Goal: Obtain resource: Obtain resource

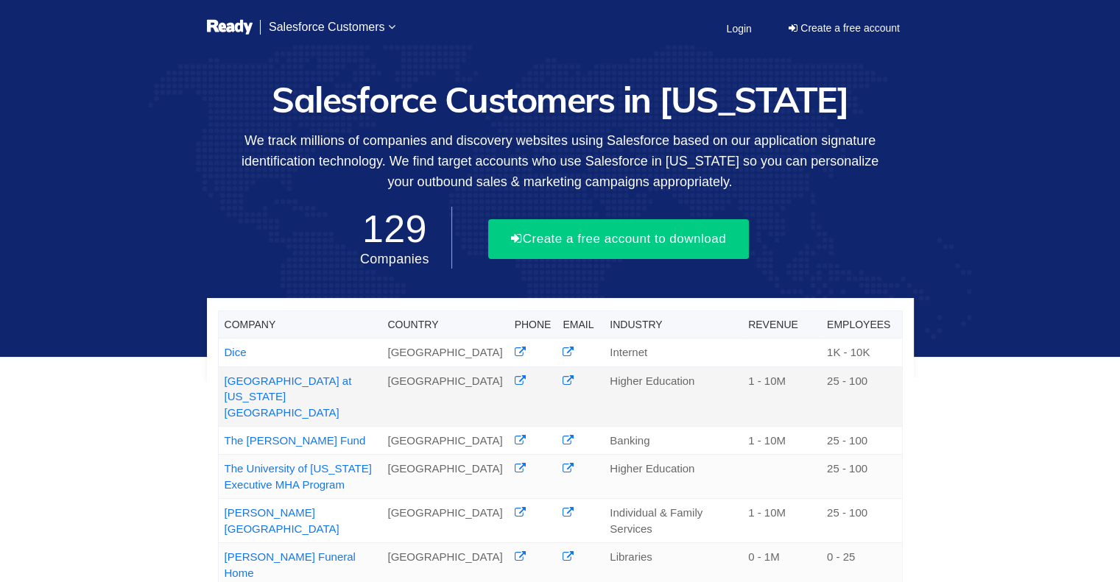
drag, startPoint x: 217, startPoint y: 373, endPoint x: 284, endPoint y: 395, distance: 70.5
click at [284, 395] on td "Graduate College at Iowa State University" at bounding box center [299, 397] width 163 height 60
copy link "Graduate College at Iowa State University"
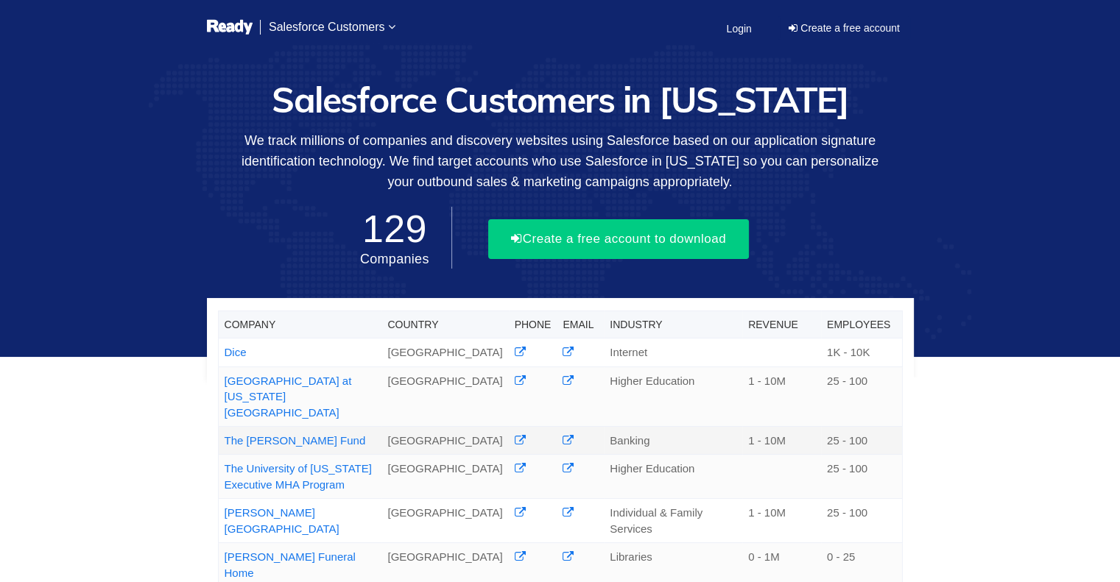
drag, startPoint x: 318, startPoint y: 420, endPoint x: 222, endPoint y: 424, distance: 95.8
click at [222, 427] on td "The Krause Fund" at bounding box center [299, 441] width 163 height 28
copy link "The Krause Fund"
drag, startPoint x: 352, startPoint y: 473, endPoint x: 221, endPoint y: 455, distance: 132.3
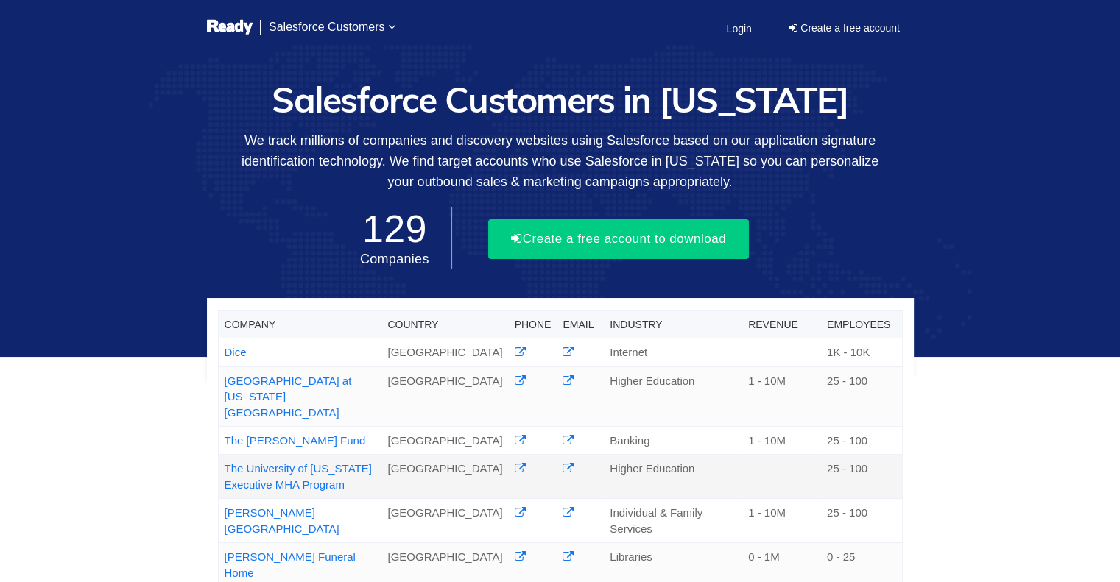
click at [221, 455] on td "The University of Iowa Executive MHA Program" at bounding box center [299, 477] width 163 height 44
copy link "The University of Iowa Executive MHA Program"
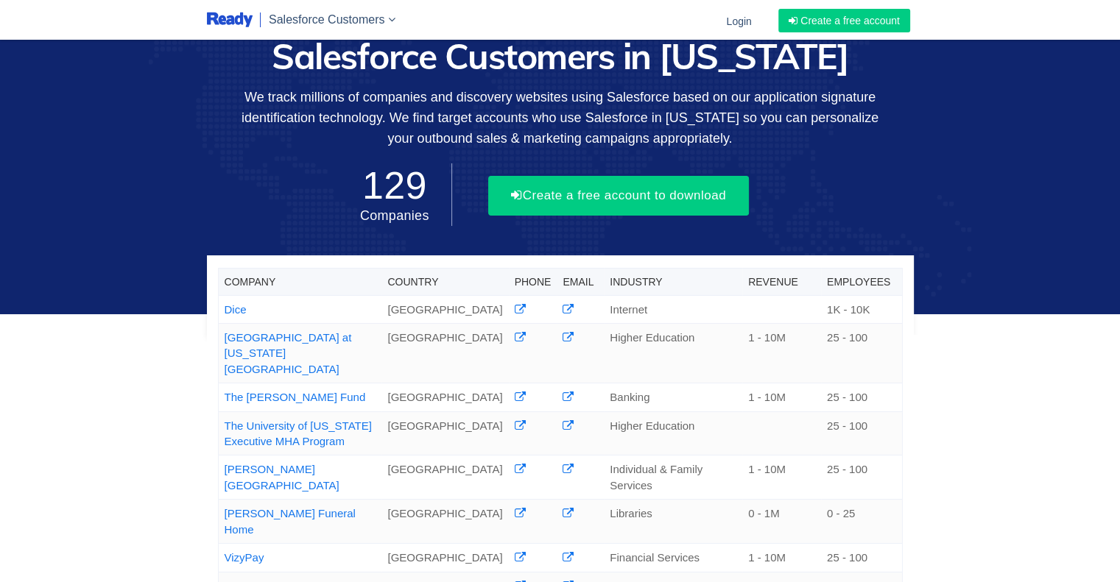
scroll to position [18, 0]
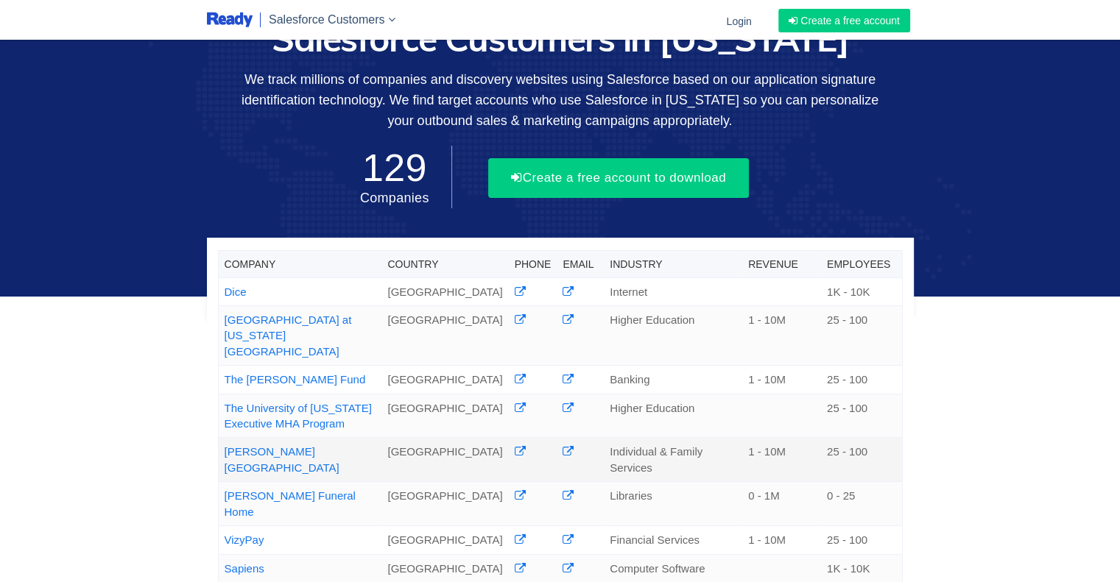
drag, startPoint x: 369, startPoint y: 437, endPoint x: 223, endPoint y: 440, distance: 145.8
click at [223, 440] on td "Davenport Memorial Park" at bounding box center [299, 460] width 163 height 44
copy link "Davenport Memorial Park"
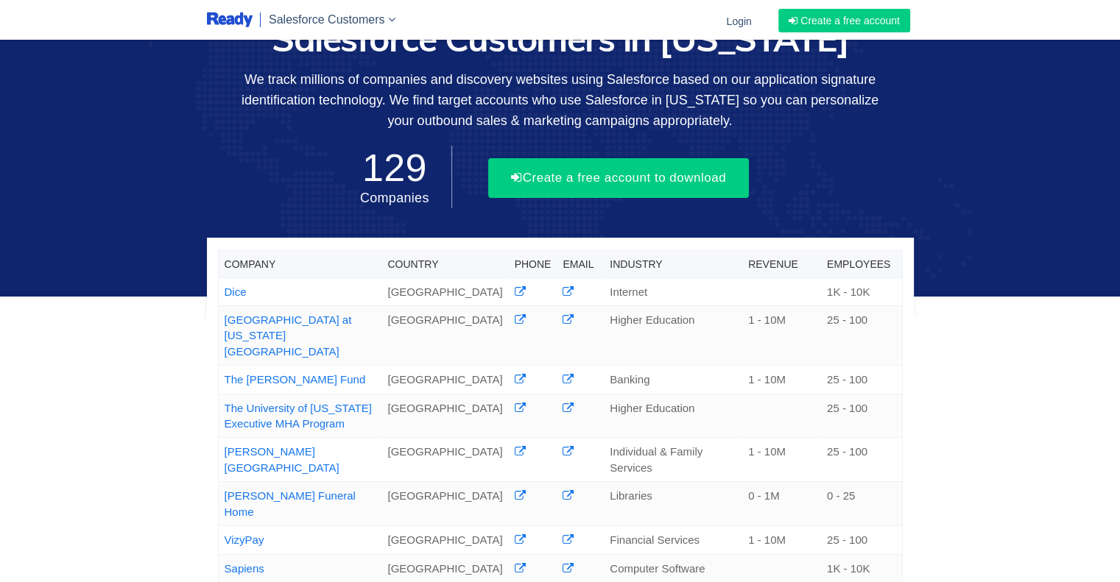
drag, startPoint x: 339, startPoint y: 460, endPoint x: 215, endPoint y: 458, distance: 123.7
click at [120, 500] on div "Company Country Phone Email Industry Revenue Employees Dice United States Inter…" at bounding box center [560, 565] width 1120 height 1167
drag, startPoint x: 355, startPoint y: 459, endPoint x: 226, endPoint y: 468, distance: 129.2
click at [226, 482] on td "Weerts Funeral Home" at bounding box center [299, 504] width 163 height 44
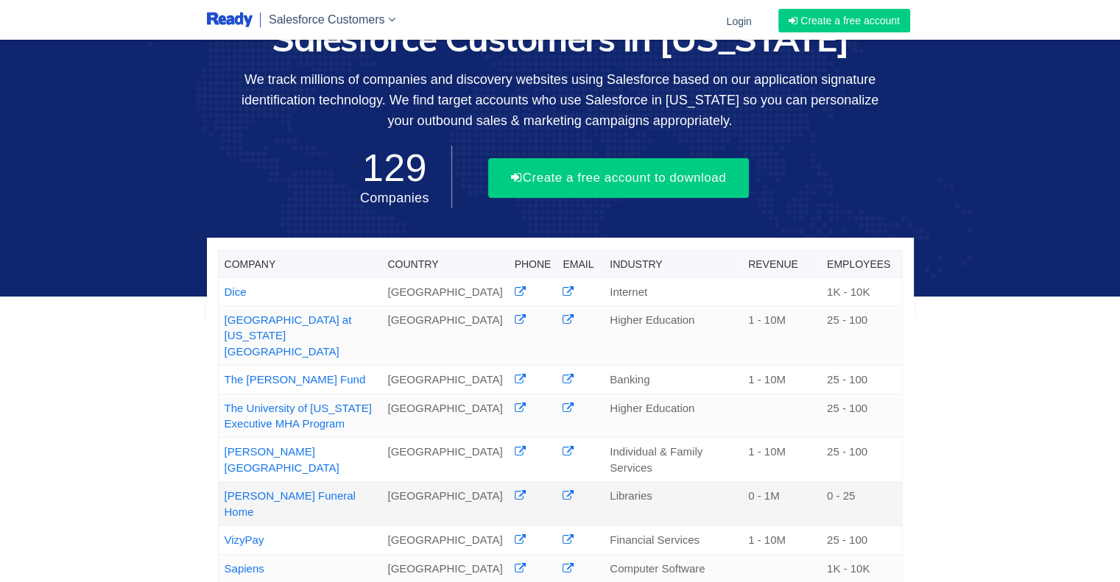
copy link "Weerts Funeral Home"
drag, startPoint x: 269, startPoint y: 490, endPoint x: 224, endPoint y: 489, distance: 45.7
click at [224, 526] on td "VizyPay" at bounding box center [299, 540] width 163 height 28
copy link "VizyPay"
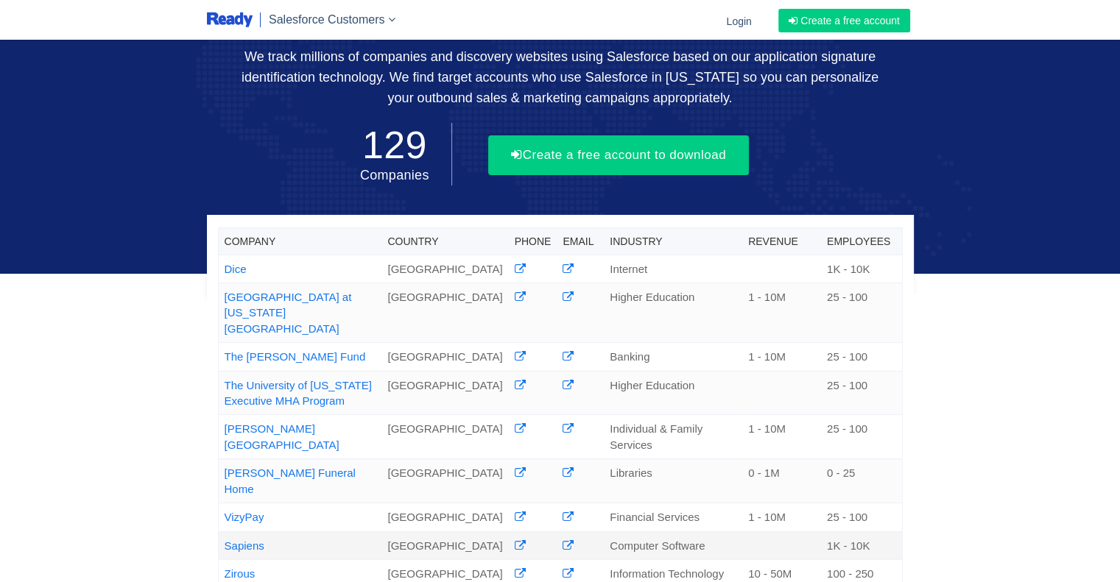
drag, startPoint x: 284, startPoint y: 499, endPoint x: 219, endPoint y: 492, distance: 65.9
click at [219, 532] on td "Sapiens" at bounding box center [299, 546] width 163 height 28
copy link "Sapiens"
drag, startPoint x: 262, startPoint y: 518, endPoint x: 225, endPoint y: 523, distance: 37.1
click at [225, 560] on td "Zirous" at bounding box center [299, 582] width 163 height 44
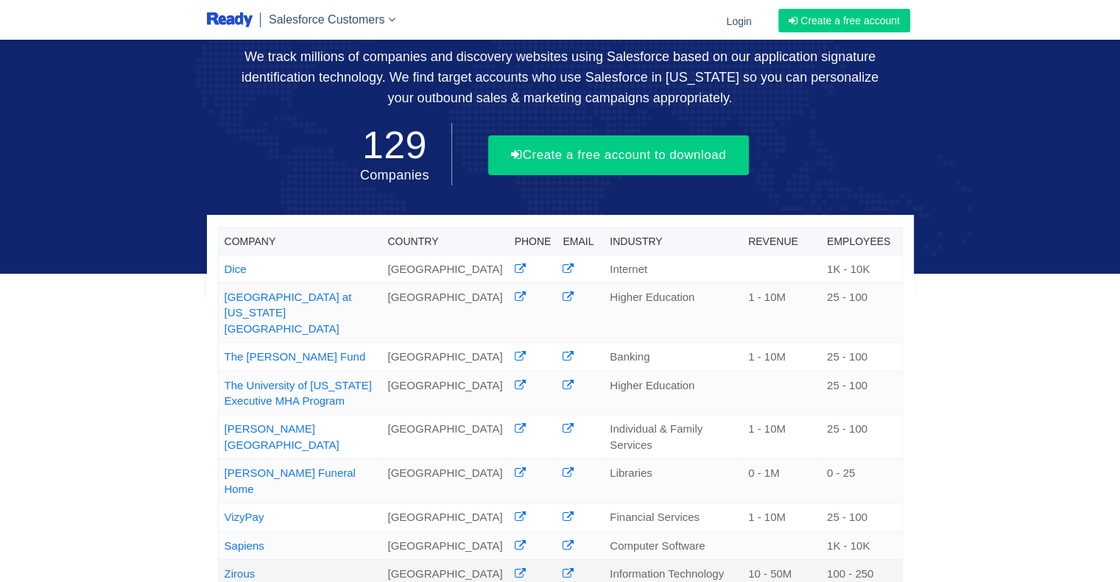
copy link "Zirous"
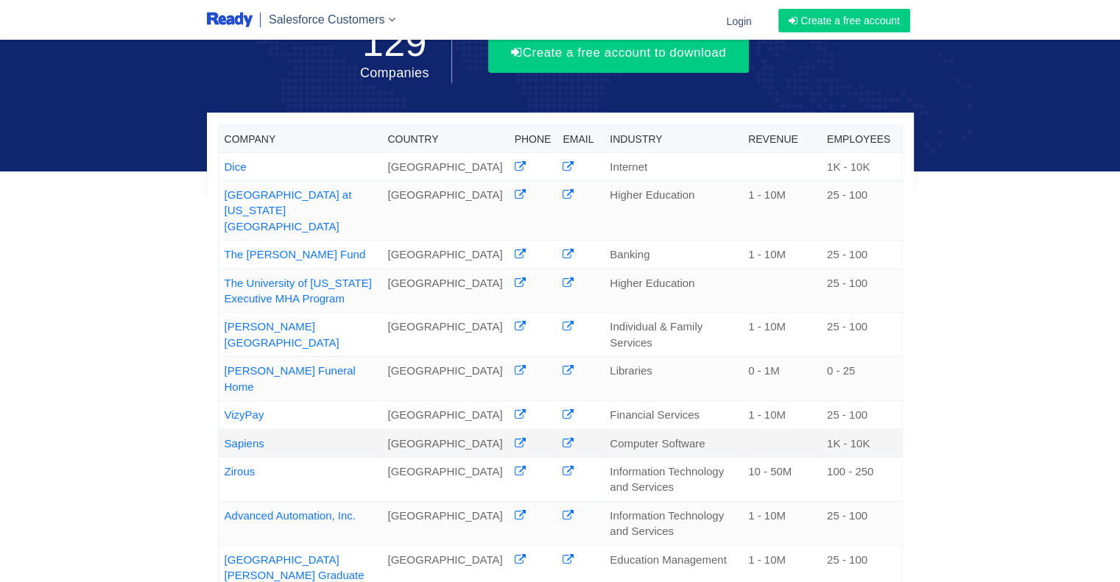
scroll to position [144, 0]
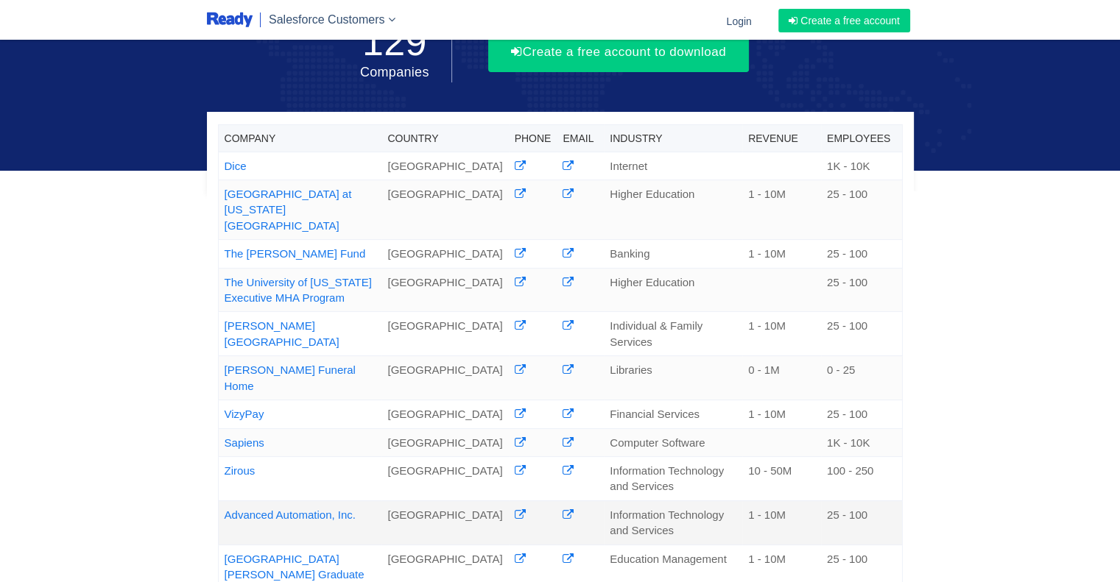
drag, startPoint x: 370, startPoint y: 460, endPoint x: 221, endPoint y: 462, distance: 149.5
click at [221, 501] on td "Advanced Automation, Inc." at bounding box center [299, 523] width 163 height 44
copy link "Advanced Automation, Inc."
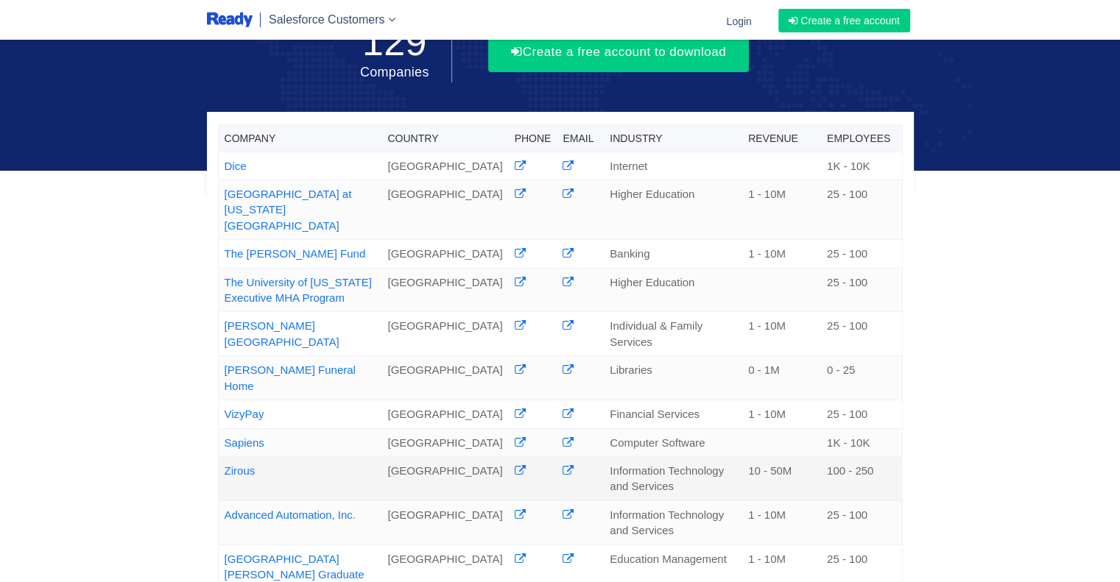
scroll to position [282, 0]
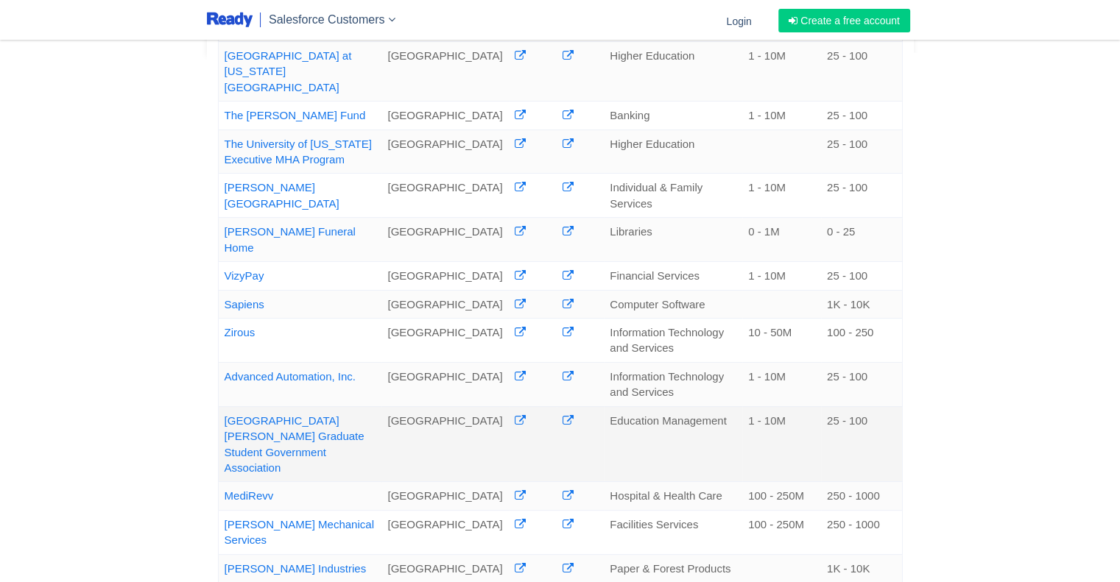
drag, startPoint x: 303, startPoint y: 403, endPoint x: 225, endPoint y: 371, distance: 84.9
click at [225, 406] on td "St. Ambrose University Graduate Student Government Association" at bounding box center [299, 444] width 163 height 76
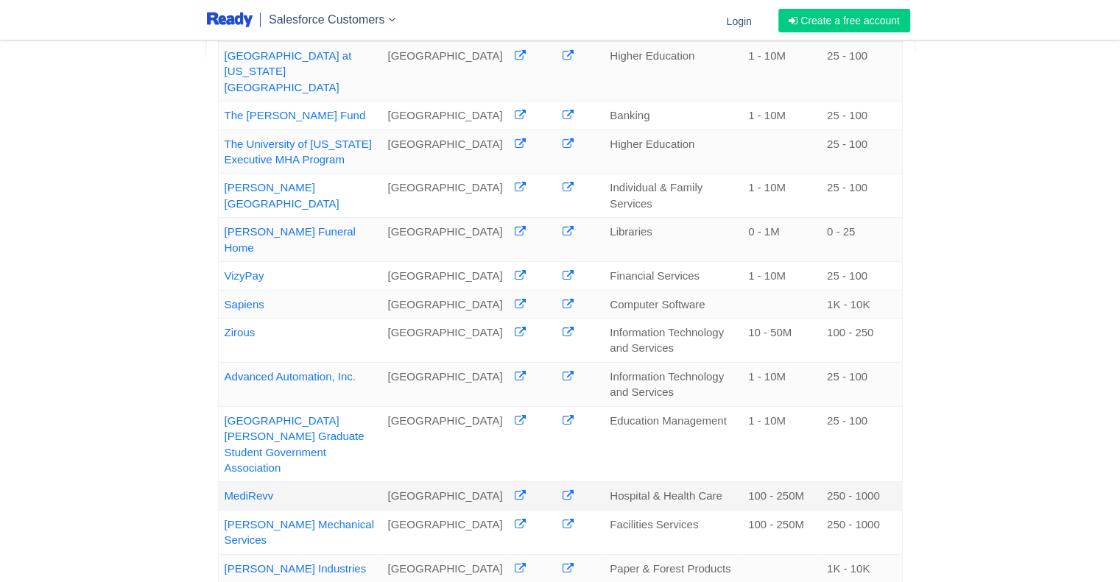
drag, startPoint x: 284, startPoint y: 436, endPoint x: 223, endPoint y: 437, distance: 61.1
click at [223, 482] on td "MediRevv" at bounding box center [299, 496] width 163 height 28
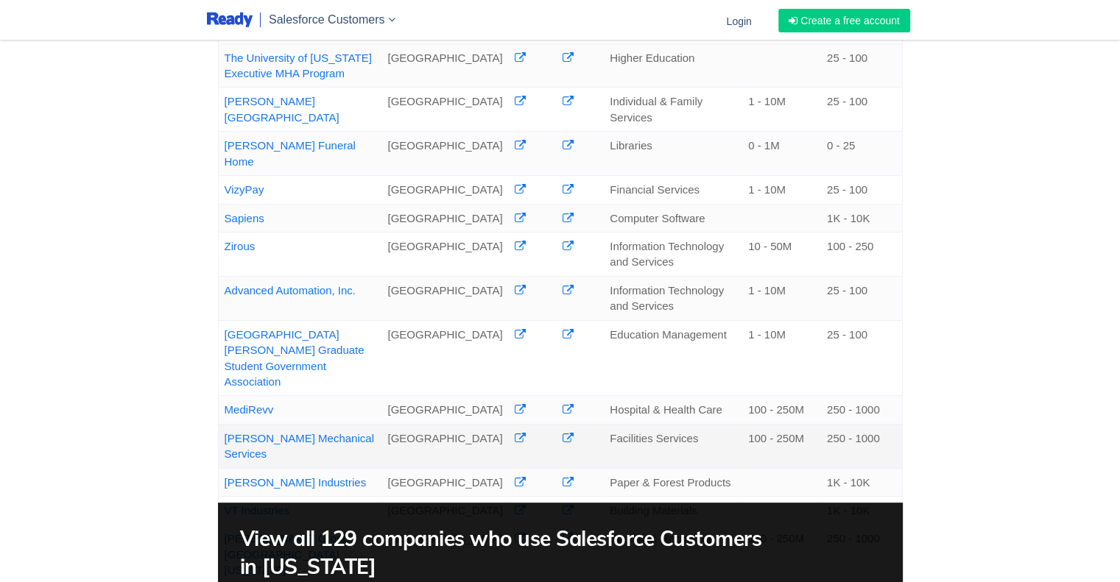
drag, startPoint x: 277, startPoint y: 390, endPoint x: 223, endPoint y: 367, distance: 58.4
click at [223, 424] on td "Rasmussen Mechanical Services" at bounding box center [299, 446] width 163 height 44
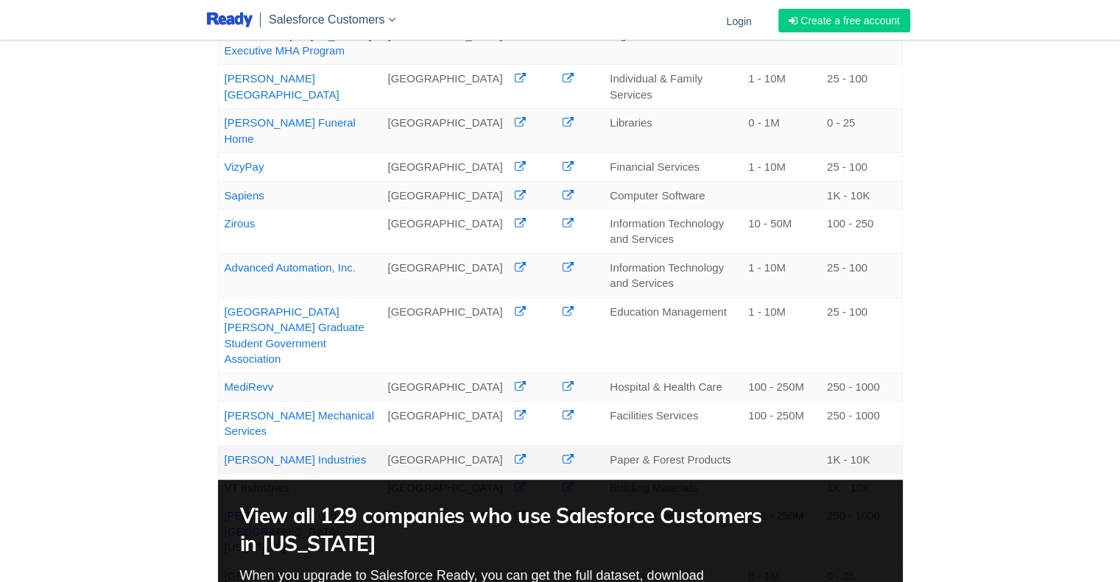
scroll to position [414, 0]
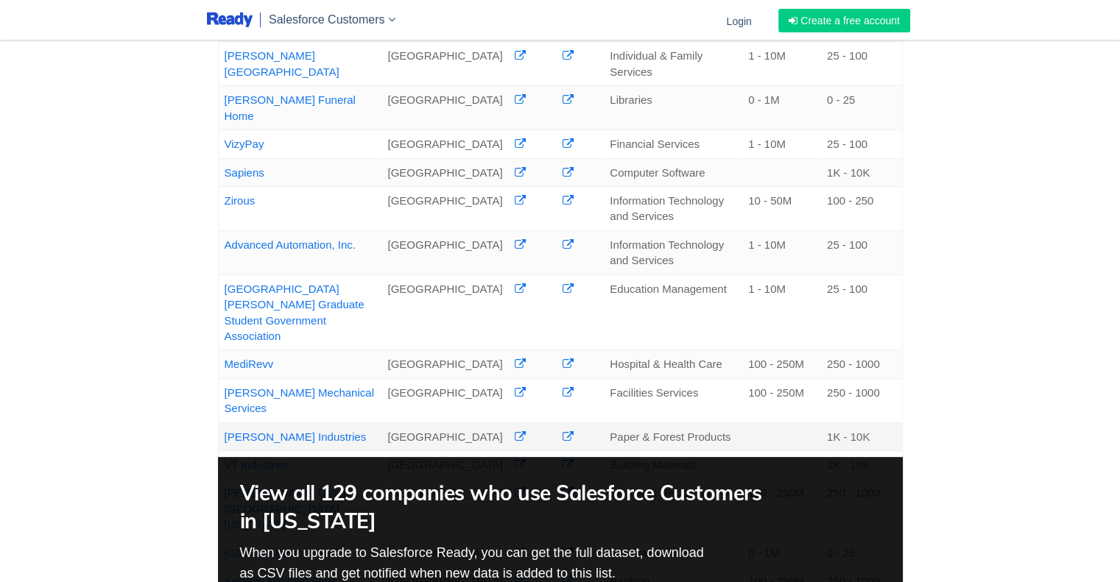
drag, startPoint x: 321, startPoint y: 364, endPoint x: 225, endPoint y: 363, distance: 95.7
click at [225, 423] on td "Eggers Industries" at bounding box center [299, 437] width 163 height 28
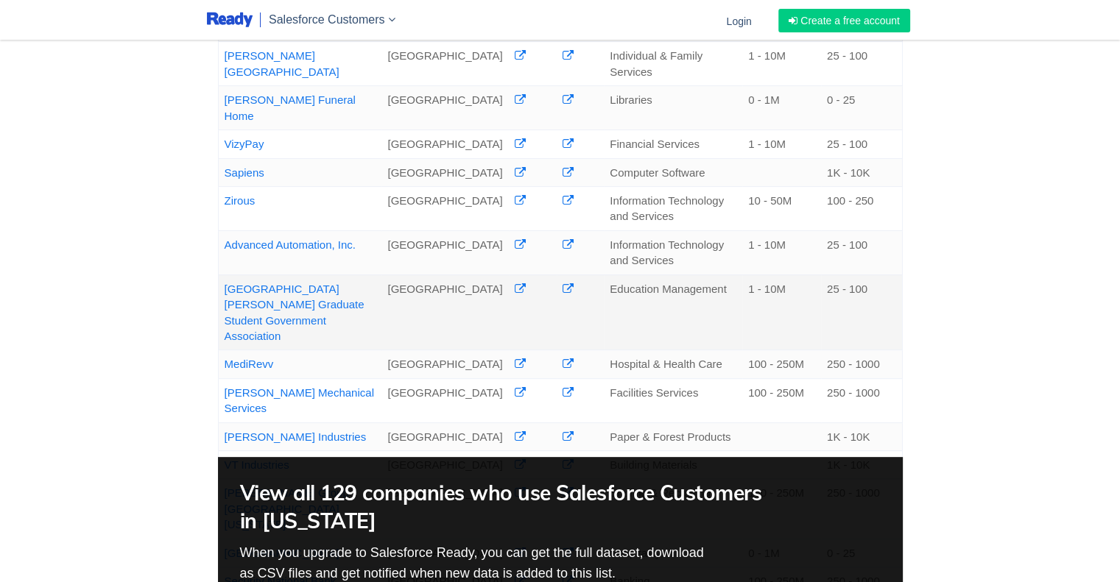
scroll to position [0, 0]
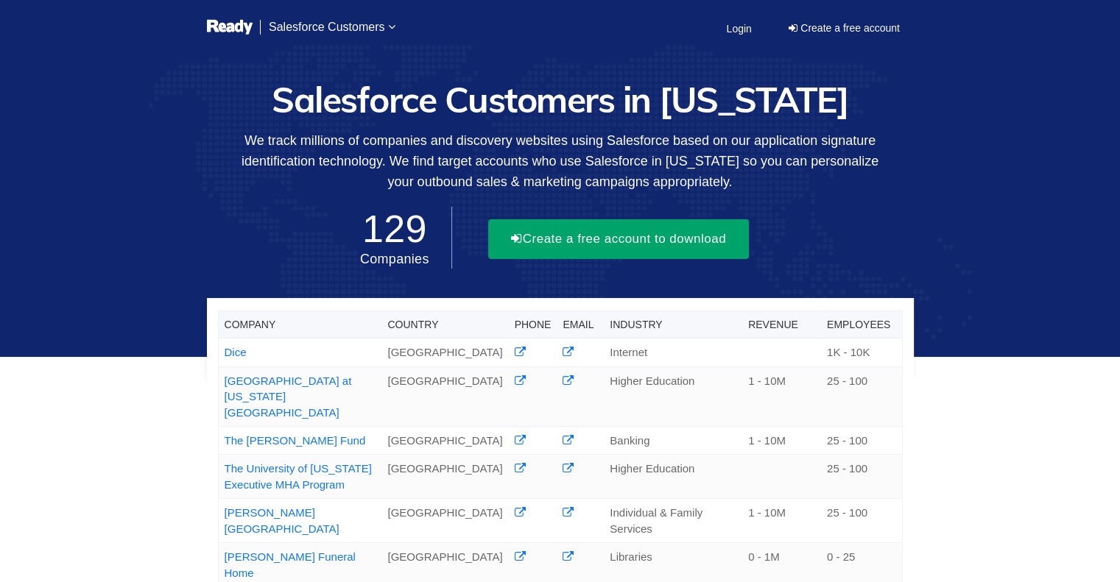
click at [584, 241] on button "Create a free account to download" at bounding box center [618, 239] width 261 height 40
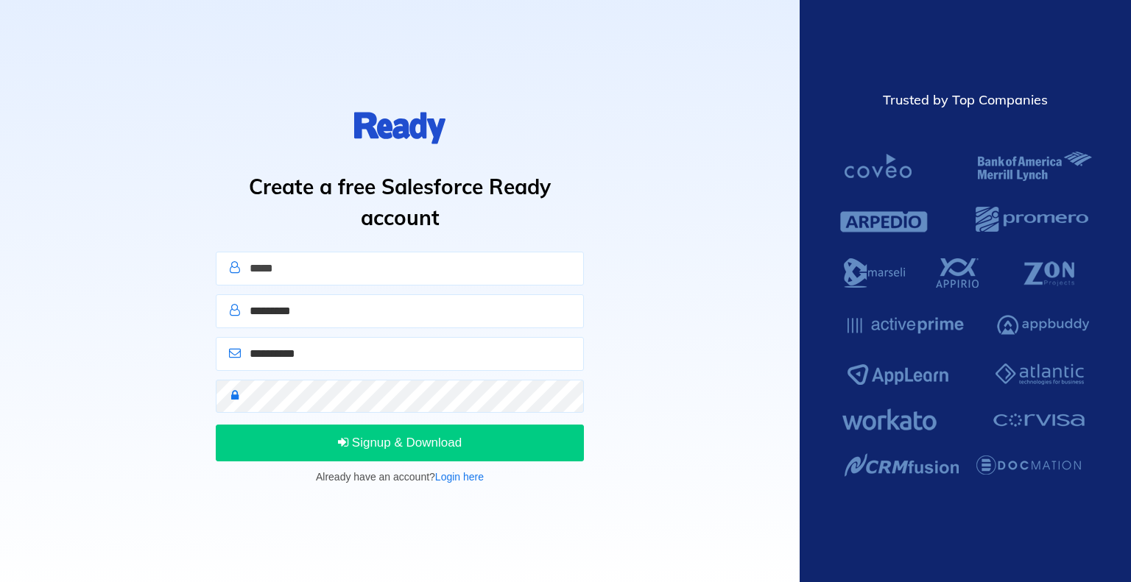
type input "*****"
click at [351, 308] on input "text" at bounding box center [400, 312] width 368 height 34
type input "*********"
click at [296, 353] on input "email" at bounding box center [400, 354] width 368 height 34
type input "**********"
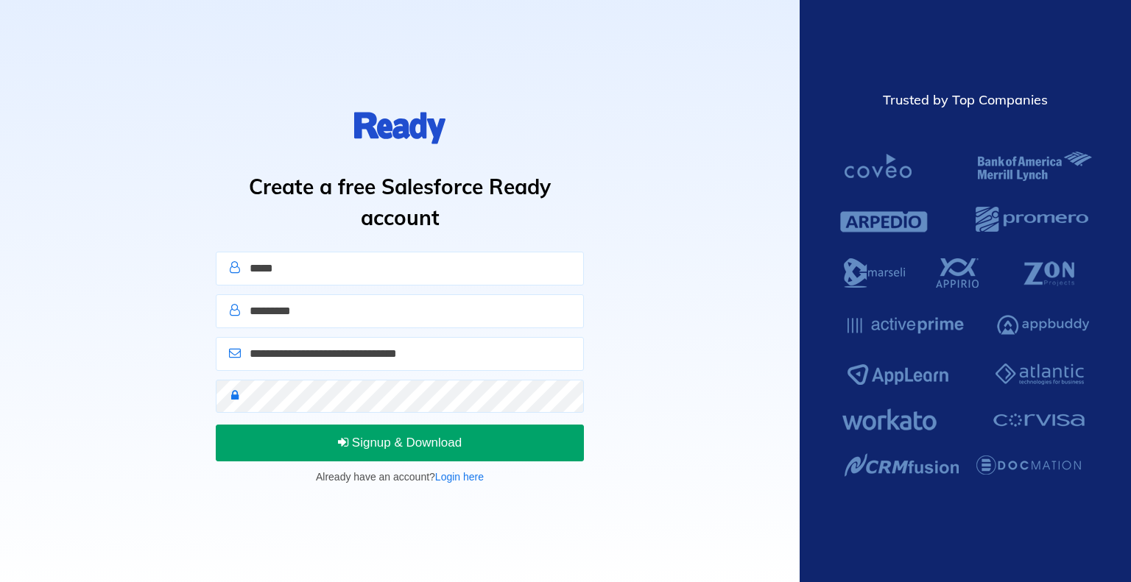
click at [403, 447] on span "Signup & Download" at bounding box center [400, 443] width 124 height 14
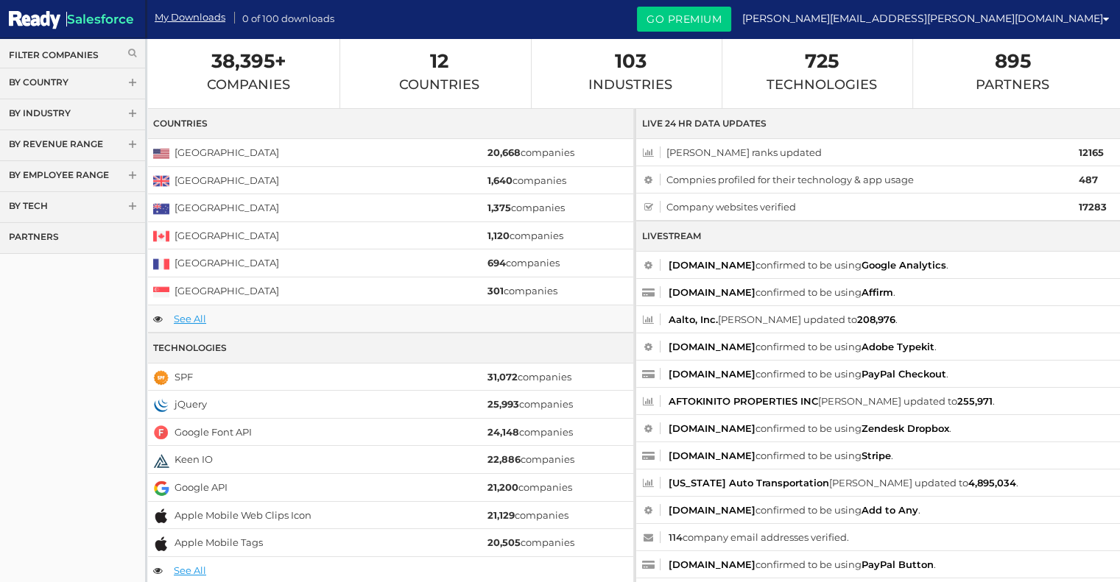
scroll to position [9, 0]
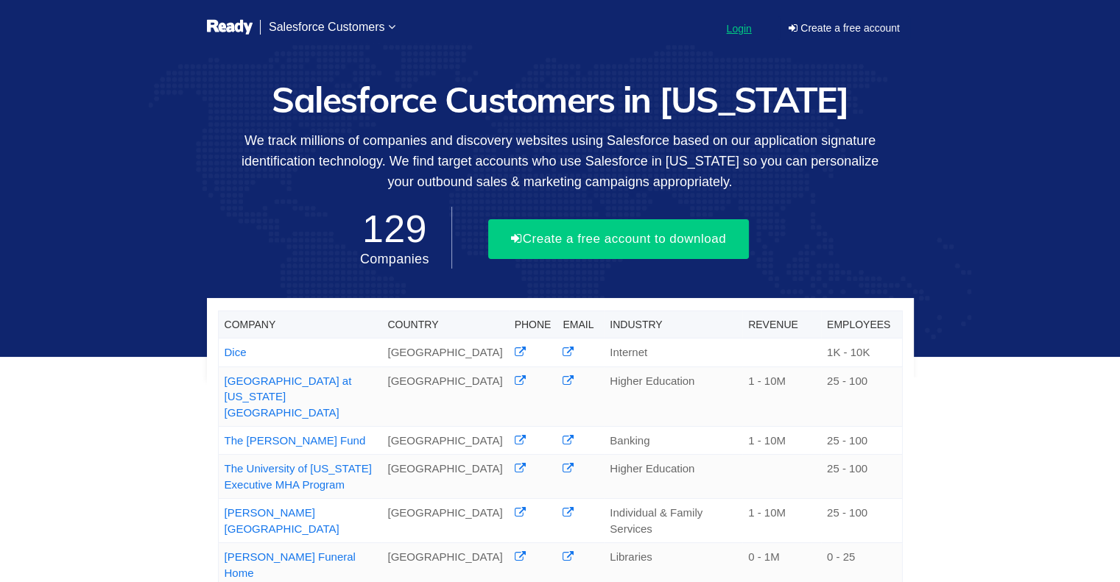
click at [733, 36] on link "Login" at bounding box center [738, 29] width 43 height 38
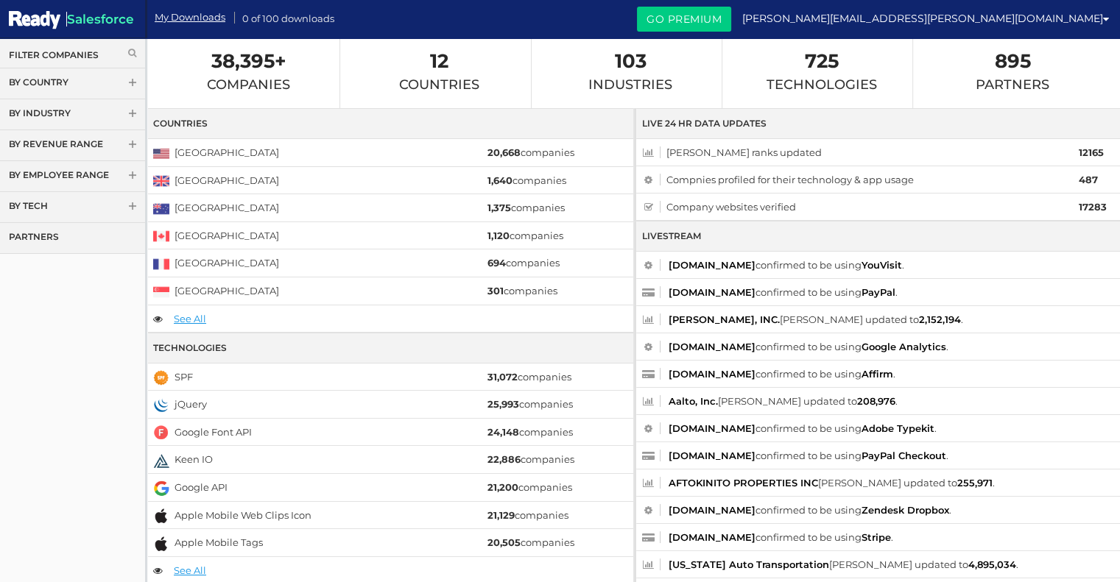
click at [91, 87] on link "By Country" at bounding box center [72, 83] width 145 height 31
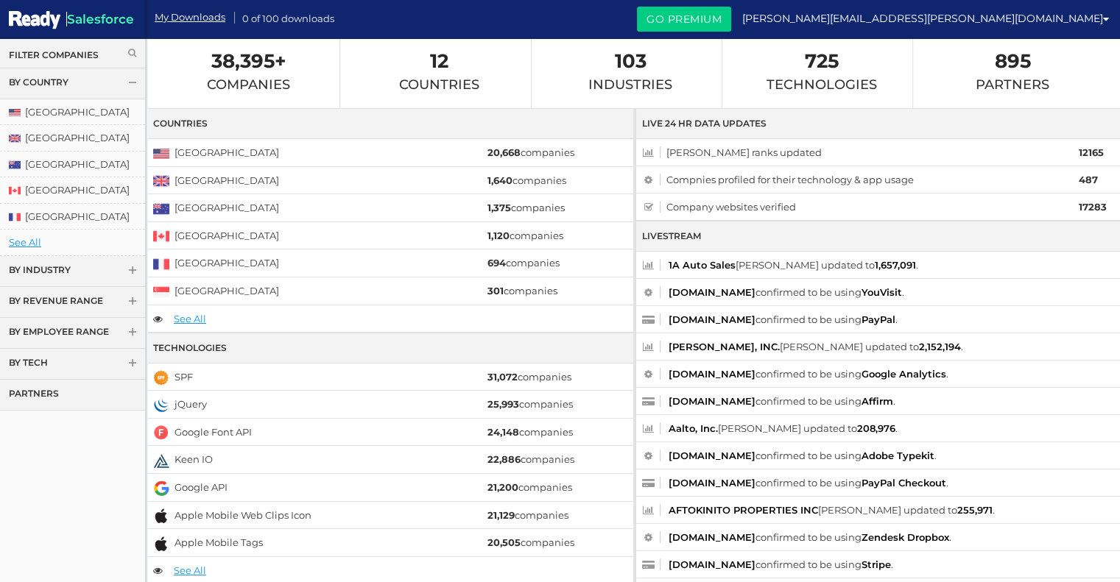
click at [91, 87] on link "By Country" at bounding box center [72, 83] width 145 height 31
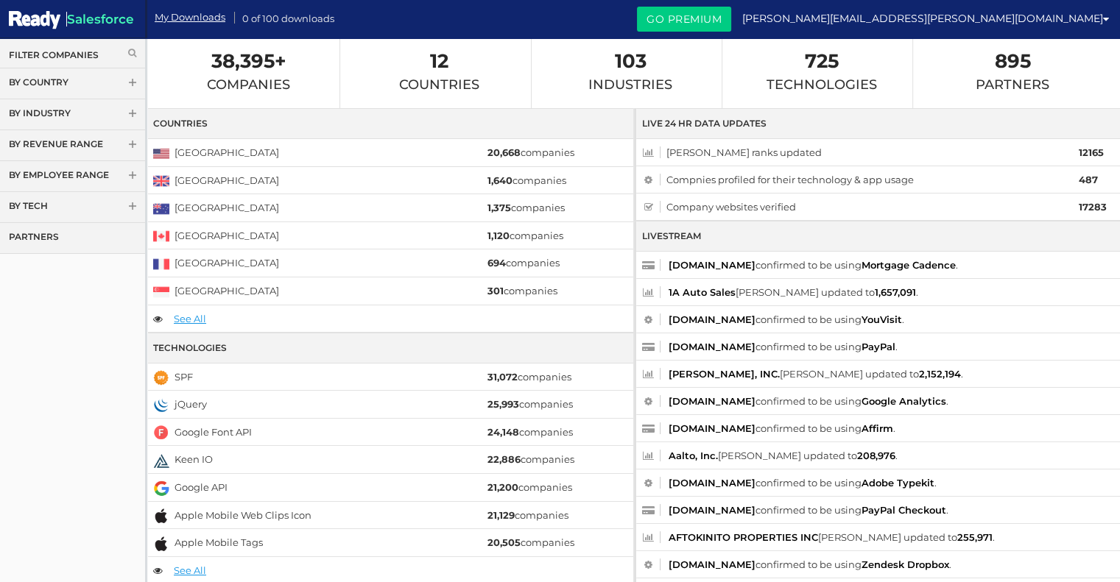
click at [262, 15] on span "0 of 100 downloads" at bounding box center [288, 17] width 92 height 17
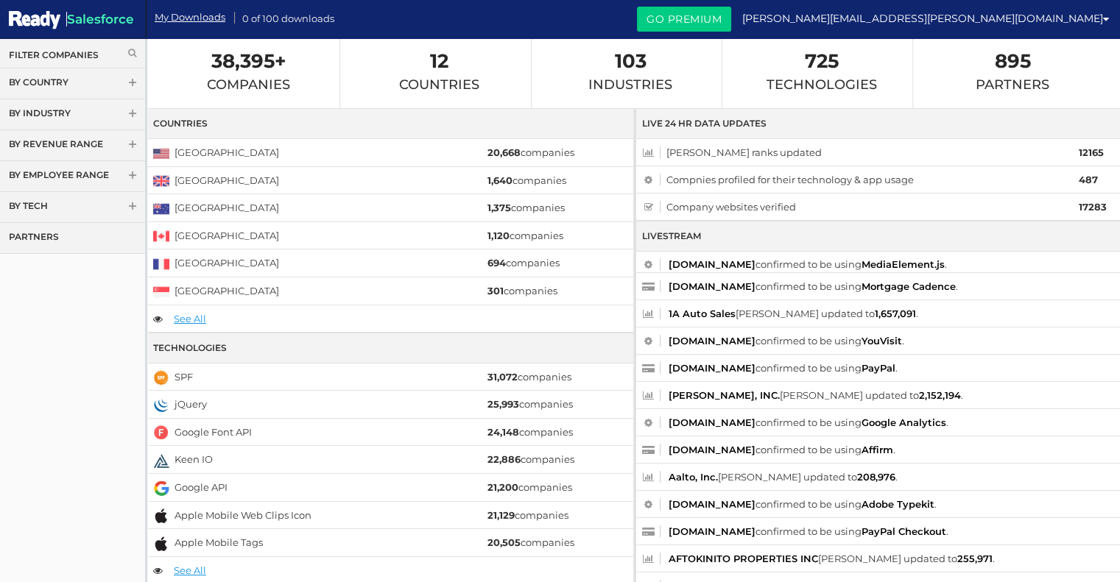
click at [74, 21] on span "Salesforce" at bounding box center [100, 19] width 68 height 15
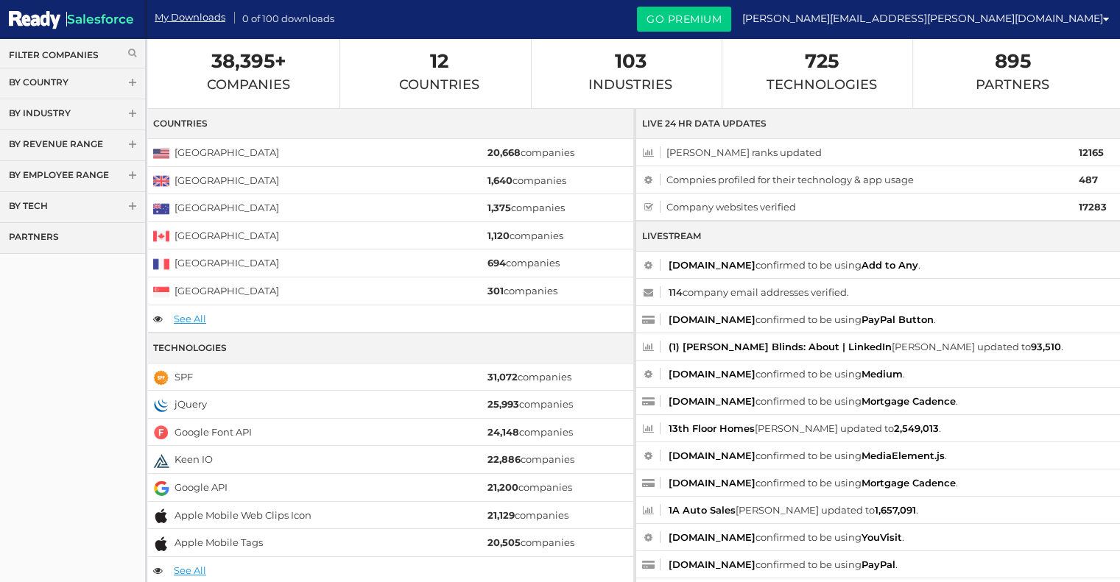
click at [167, 18] on link "My Downloads" at bounding box center [190, 17] width 71 height 14
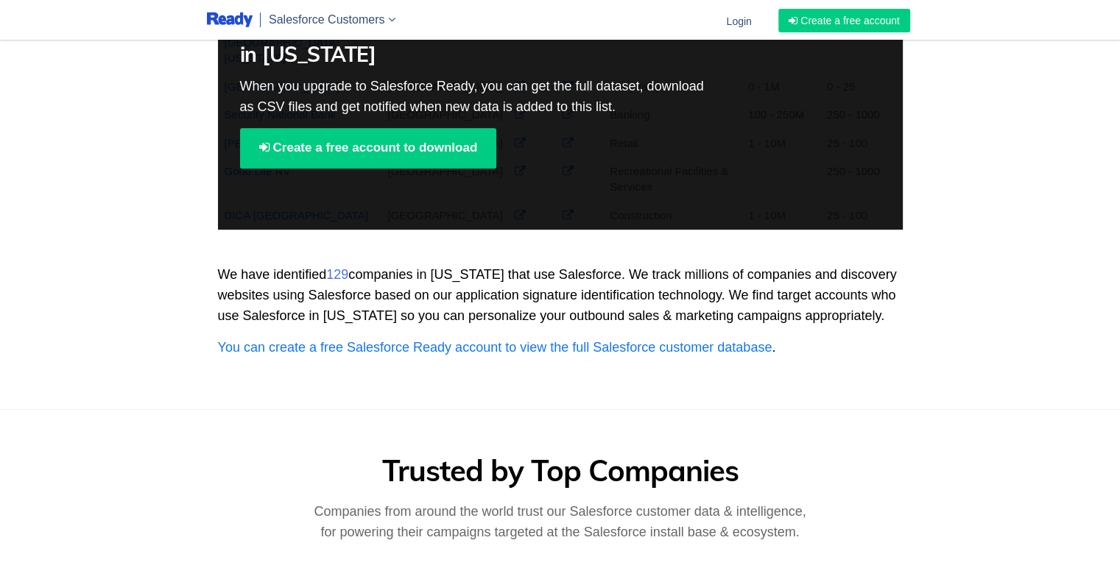
scroll to position [882, 0]
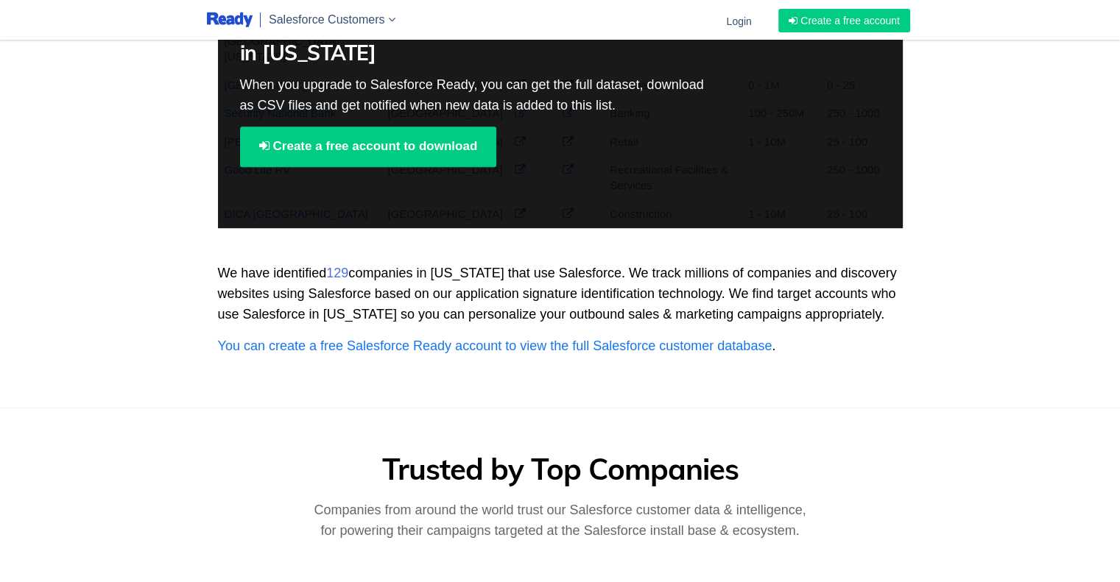
click at [340, 266] on strong "129" at bounding box center [337, 273] width 22 height 15
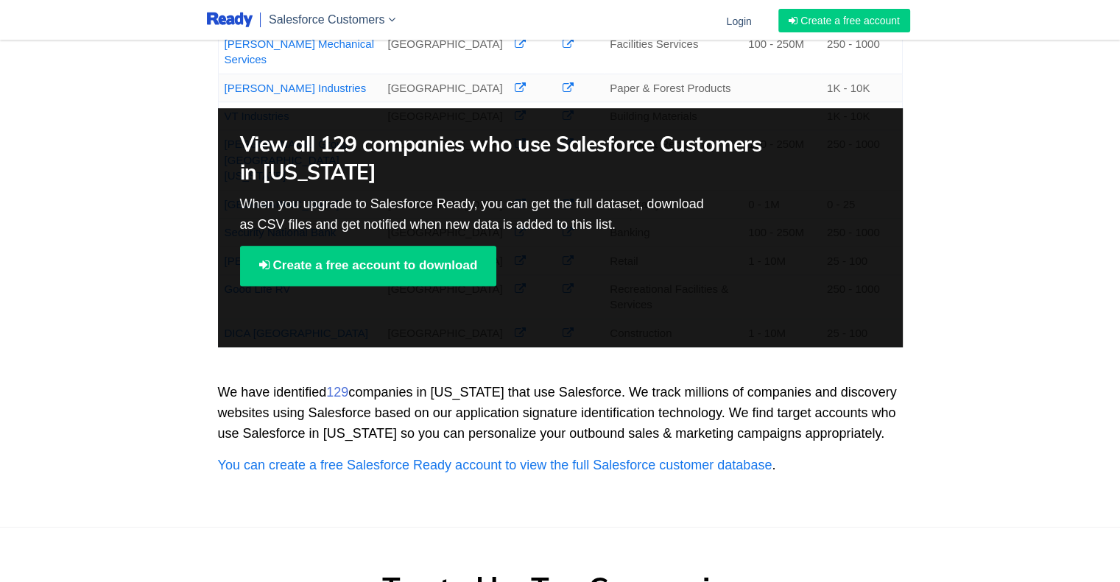
scroll to position [724, 0]
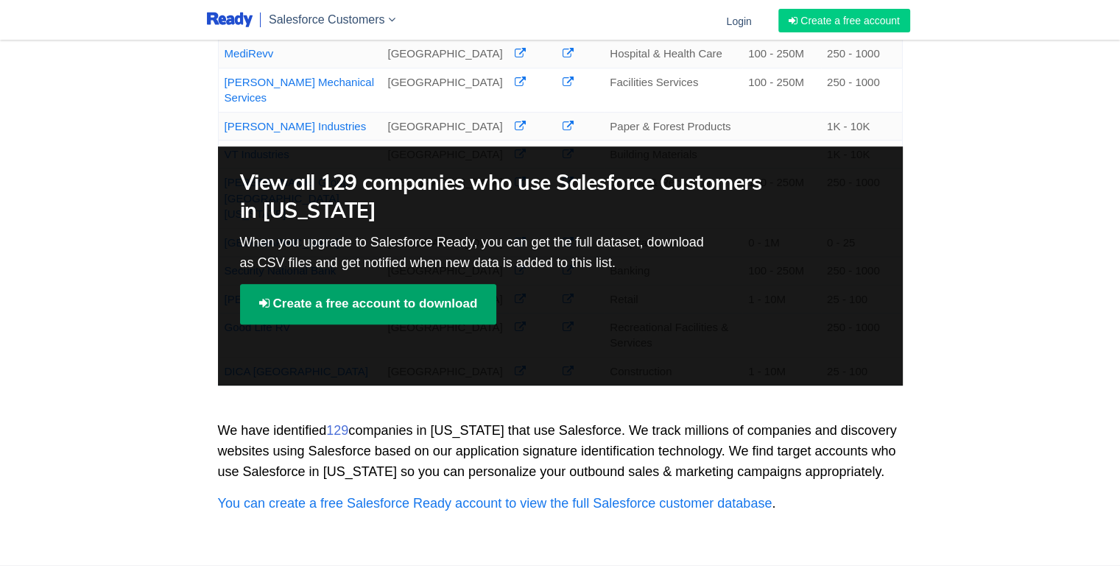
click at [390, 284] on link "Create a free account to download" at bounding box center [368, 304] width 257 height 40
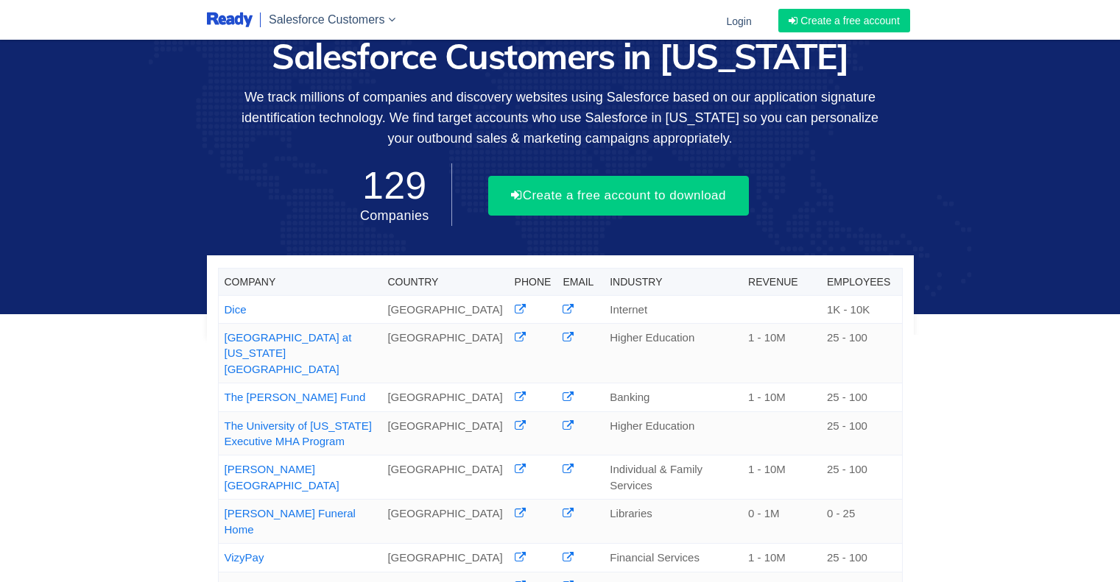
scroll to position [724, 0]
